Goal: Information Seeking & Learning: Learn about a topic

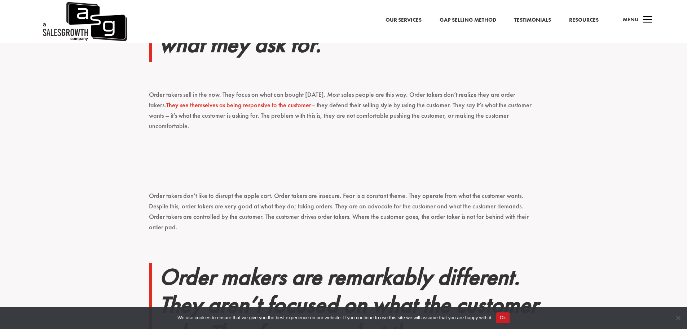
scroll to position [286, 0]
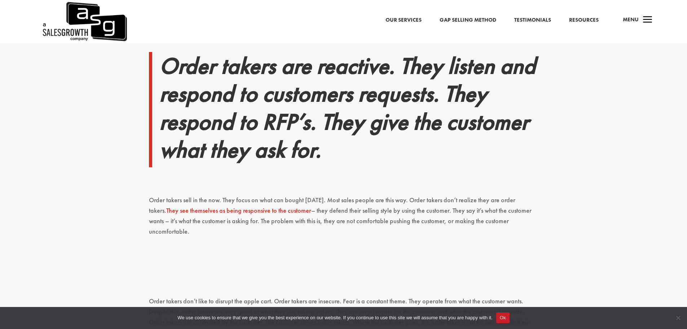
scroll to position [180, 0]
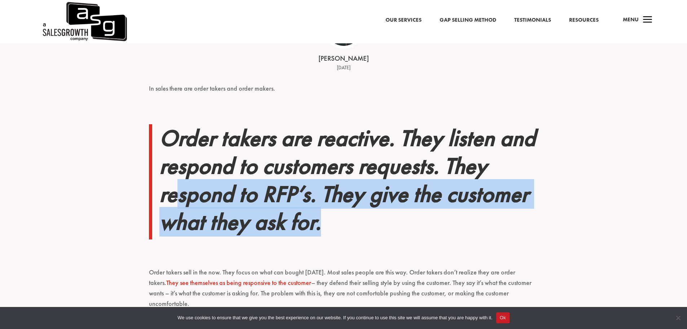
drag, startPoint x: 176, startPoint y: 194, endPoint x: 344, endPoint y: 224, distance: 170.4
click at [344, 224] on h2 "Order takers are reactive. They listen and respond to customers requests. They …" at bounding box center [348, 181] width 379 height 115
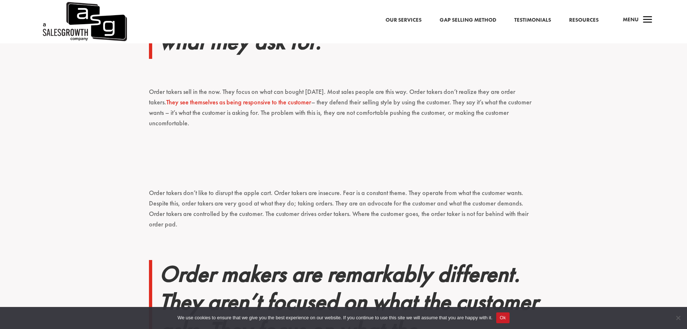
scroll to position [433, 0]
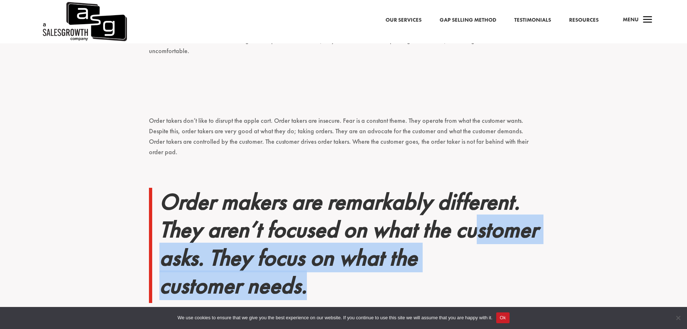
drag, startPoint x: 308, startPoint y: 269, endPoint x: 178, endPoint y: 233, distance: 135.4
click at [178, 233] on h2 "Order makers are remarkably different. They aren’t focused on what the customer…" at bounding box center [348, 245] width 379 height 115
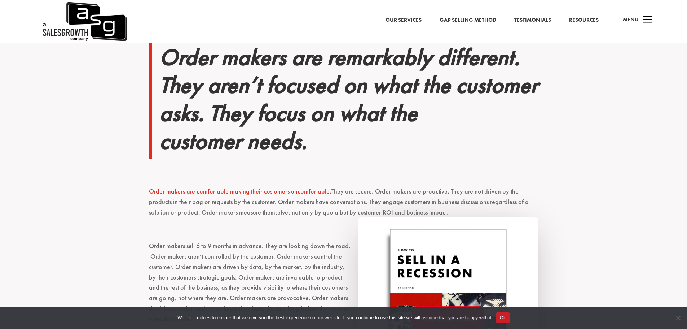
scroll to position [397, 0]
